Goal: Task Accomplishment & Management: Use online tool/utility

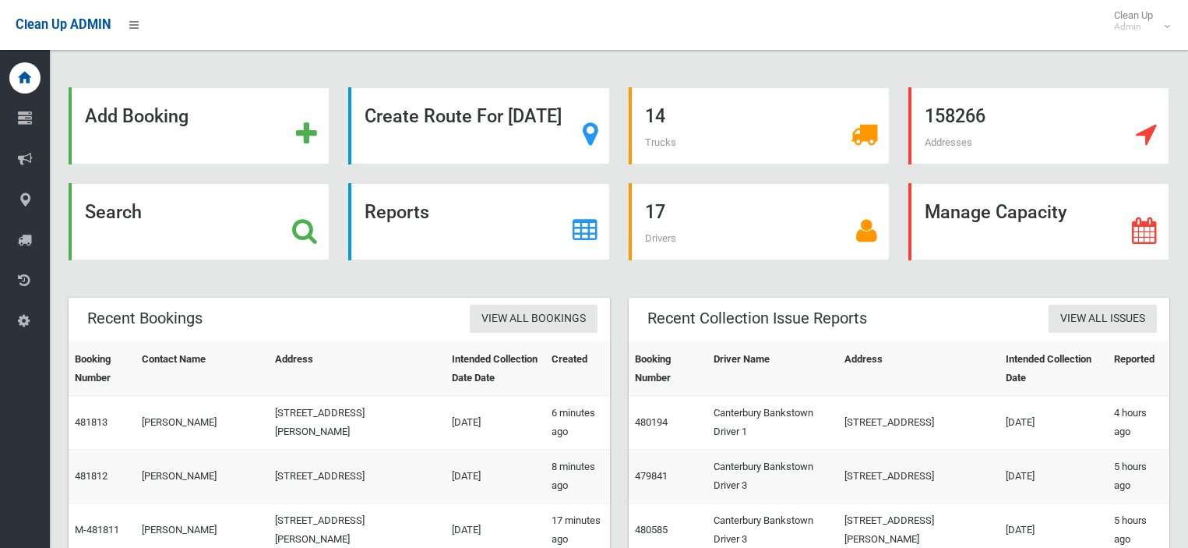
click at [142, 219] on strong "Search" at bounding box center [113, 212] width 57 height 22
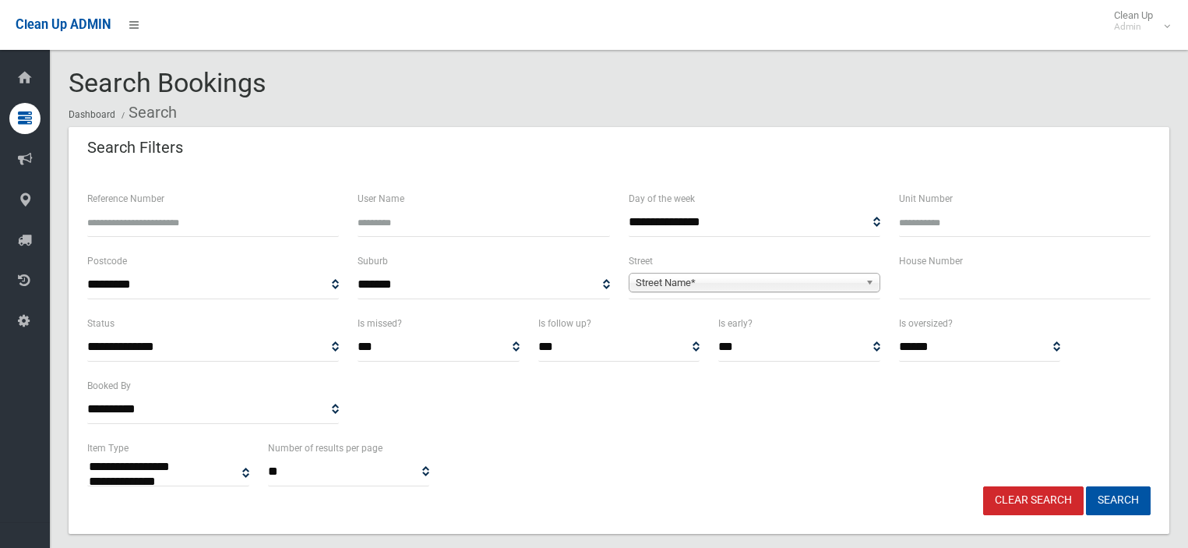
select select
type input "**"
click at [759, 281] on span "Street Name*" at bounding box center [748, 282] width 224 height 19
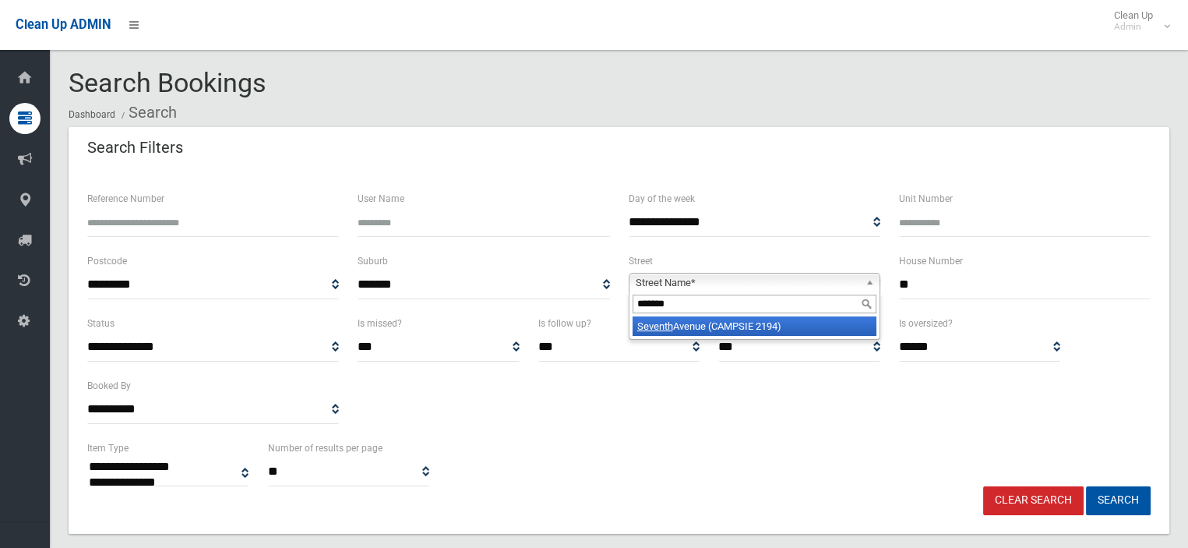
type input "*******"
click at [764, 326] on li "[GEOGRAPHIC_DATA] (CAMPSIE 2194)" at bounding box center [754, 325] width 244 height 19
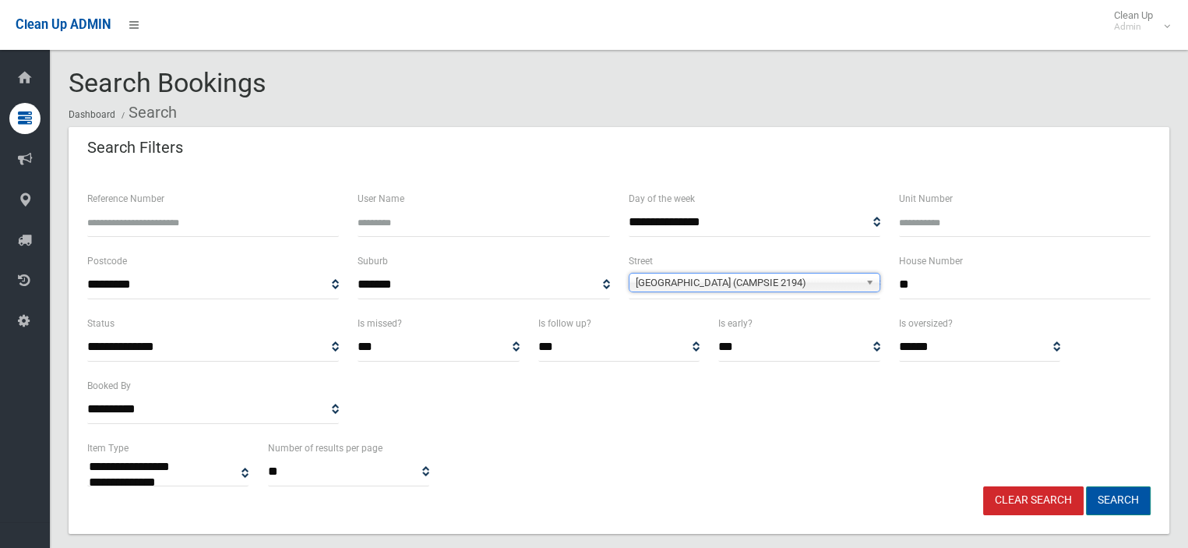
click at [1122, 505] on button "Search" at bounding box center [1118, 500] width 65 height 29
select select
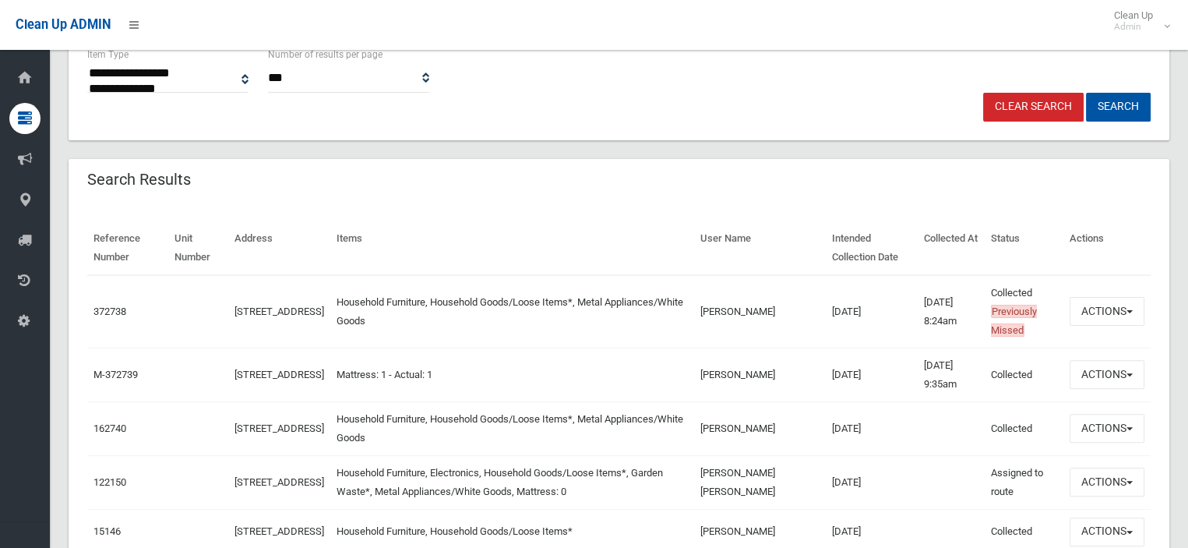
scroll to position [467, 0]
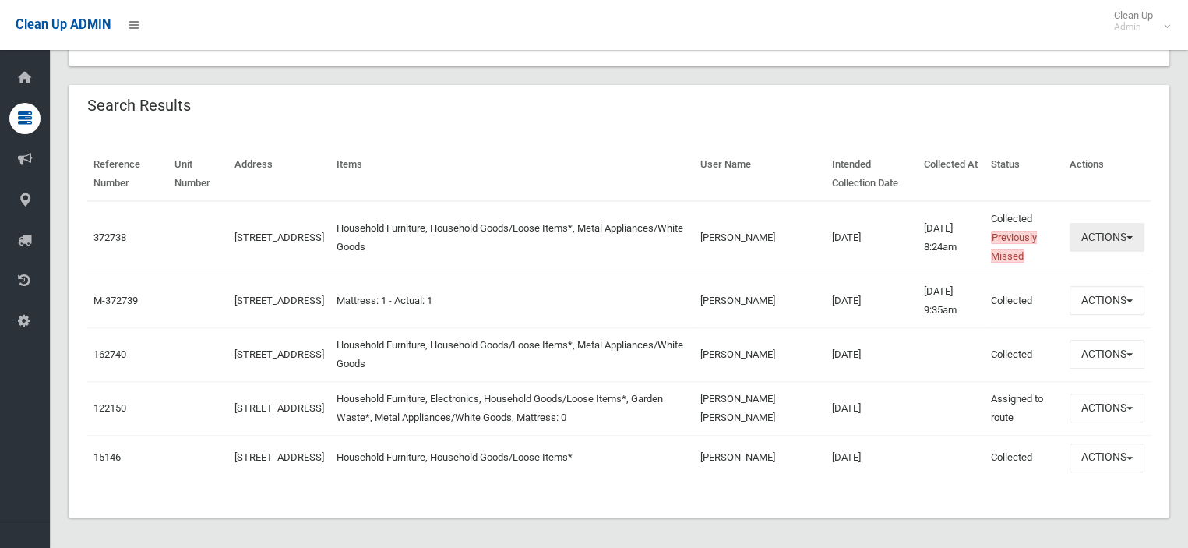
click at [1110, 237] on button "Actions" at bounding box center [1106, 237] width 75 height 29
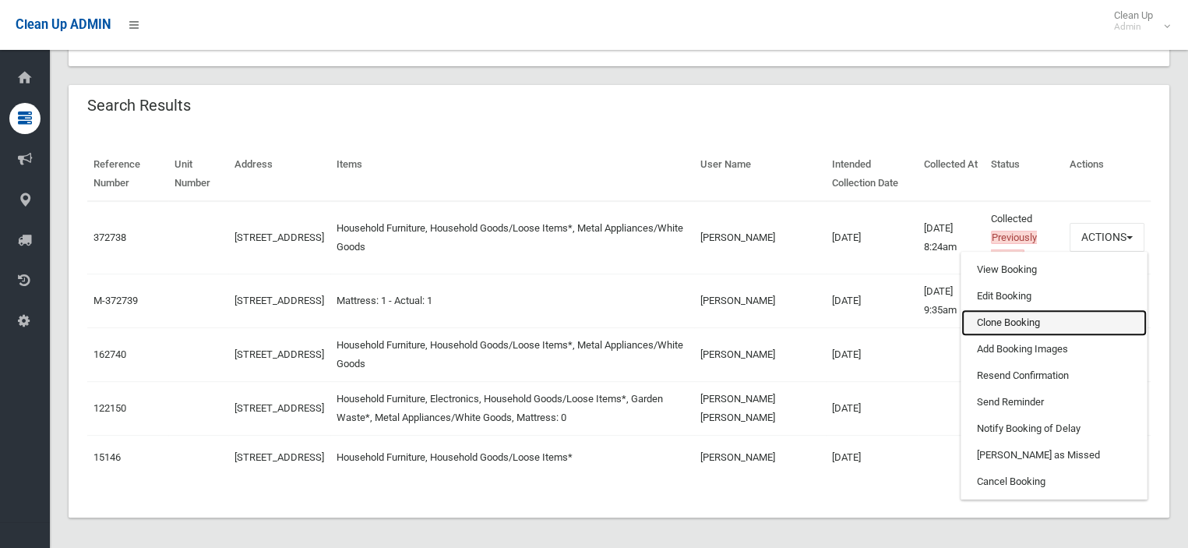
click at [997, 317] on link "Clone Booking" at bounding box center [1053, 322] width 185 height 26
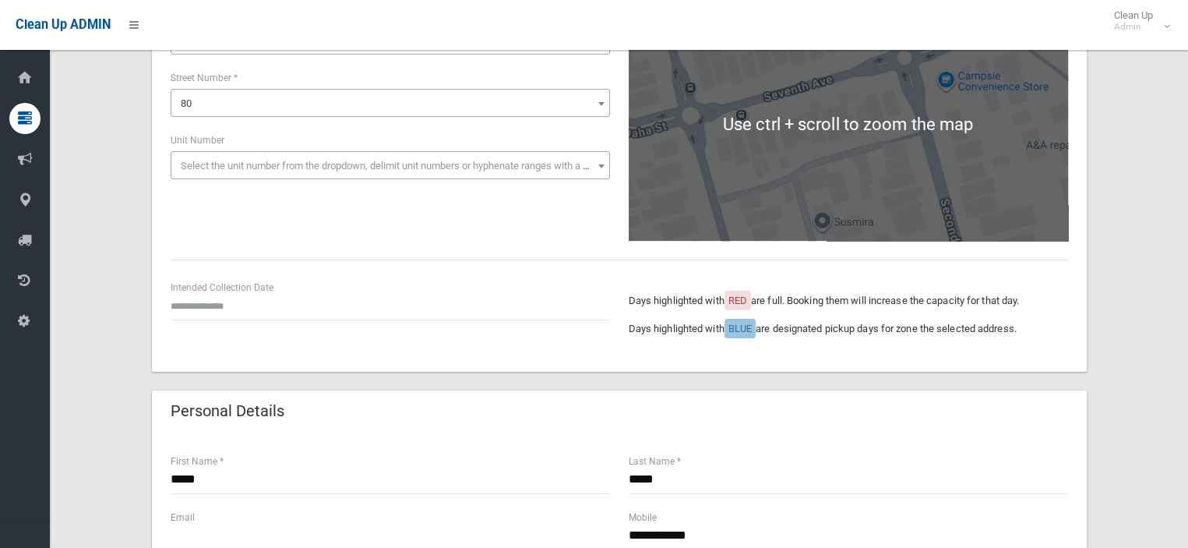
scroll to position [312, 0]
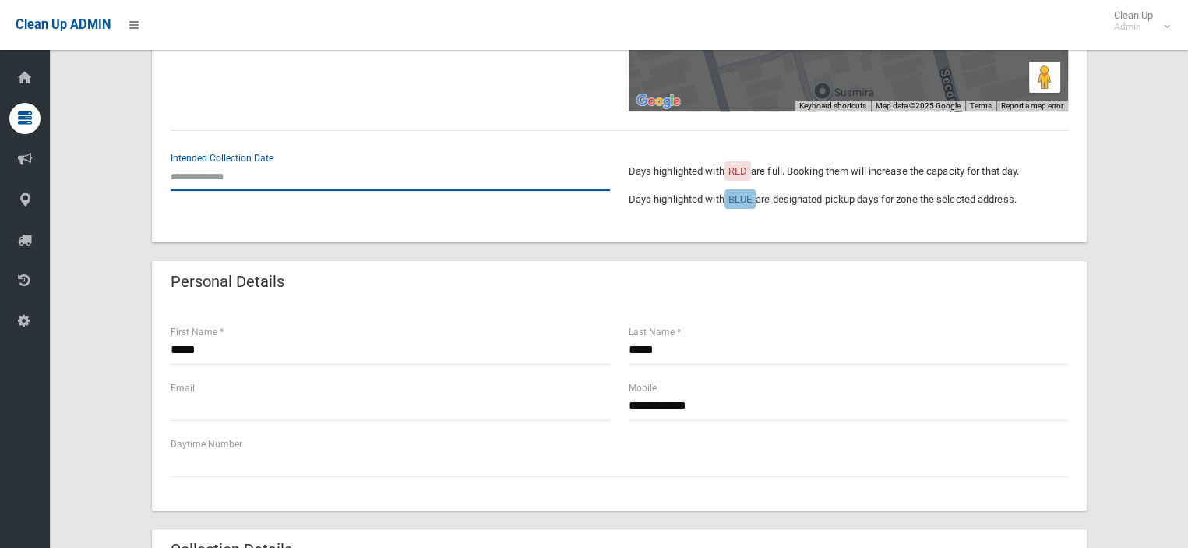
click at [232, 182] on input "text" at bounding box center [390, 176] width 439 height 29
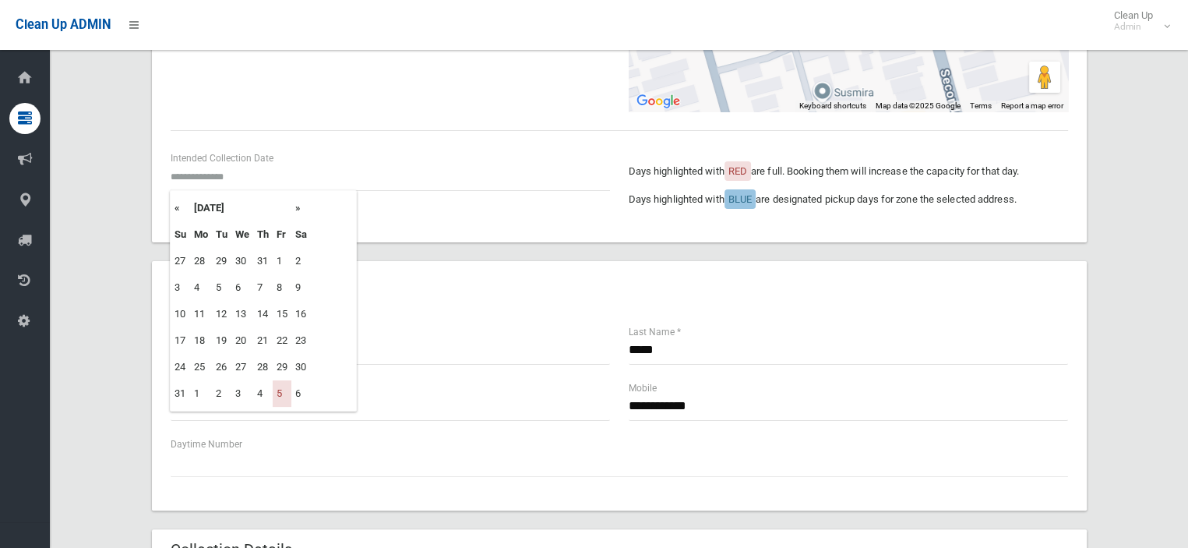
click at [301, 206] on th "»" at bounding box center [300, 208] width 19 height 26
click at [280, 317] on td "19" at bounding box center [282, 314] width 19 height 26
type input "**********"
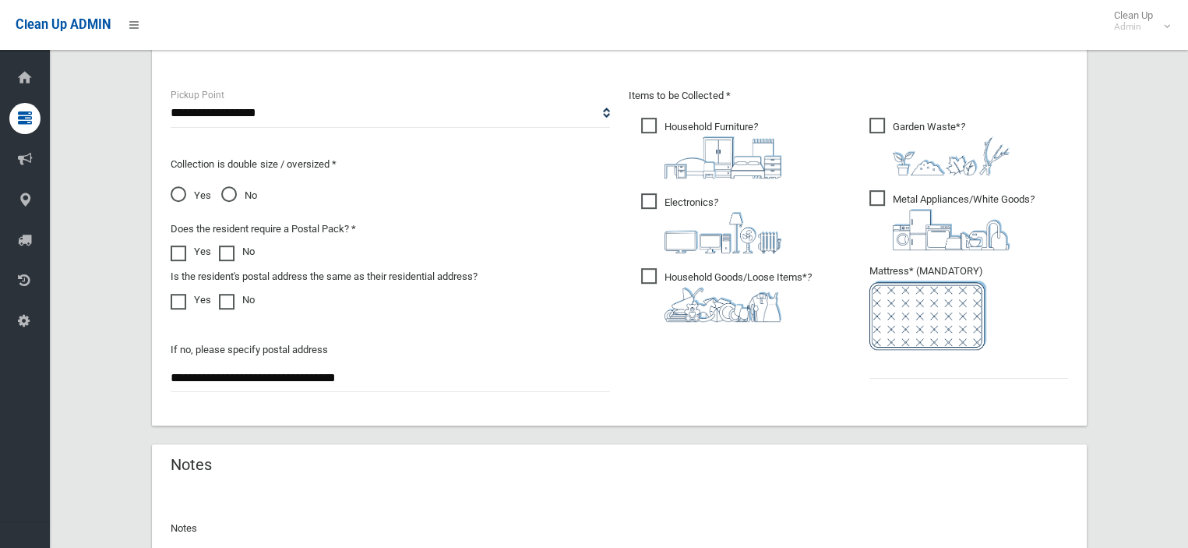
scroll to position [857, 0]
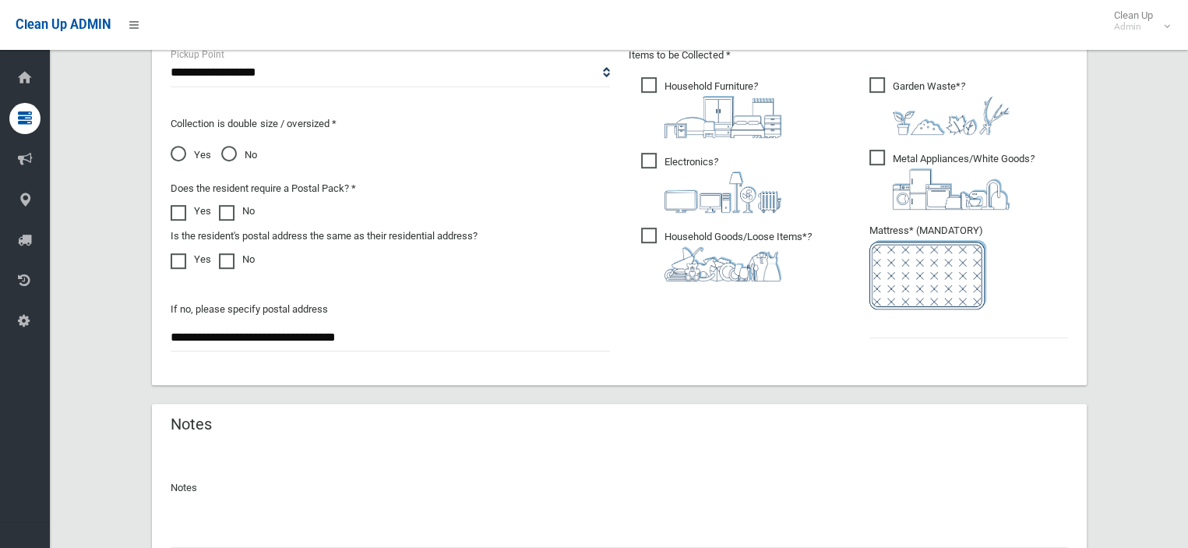
click at [650, 167] on span "Electronics ?" at bounding box center [711, 183] width 140 height 60
click at [872, 93] on span "Garden Waste* ?" at bounding box center [939, 106] width 140 height 58
click at [872, 319] on input "text" at bounding box center [968, 323] width 199 height 29
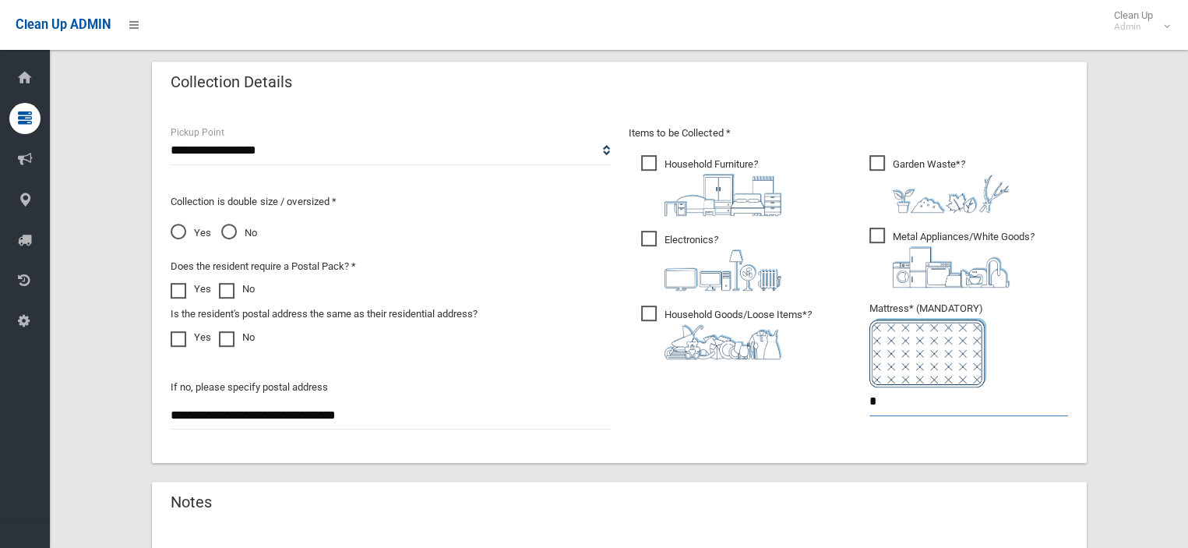
scroll to position [992, 0]
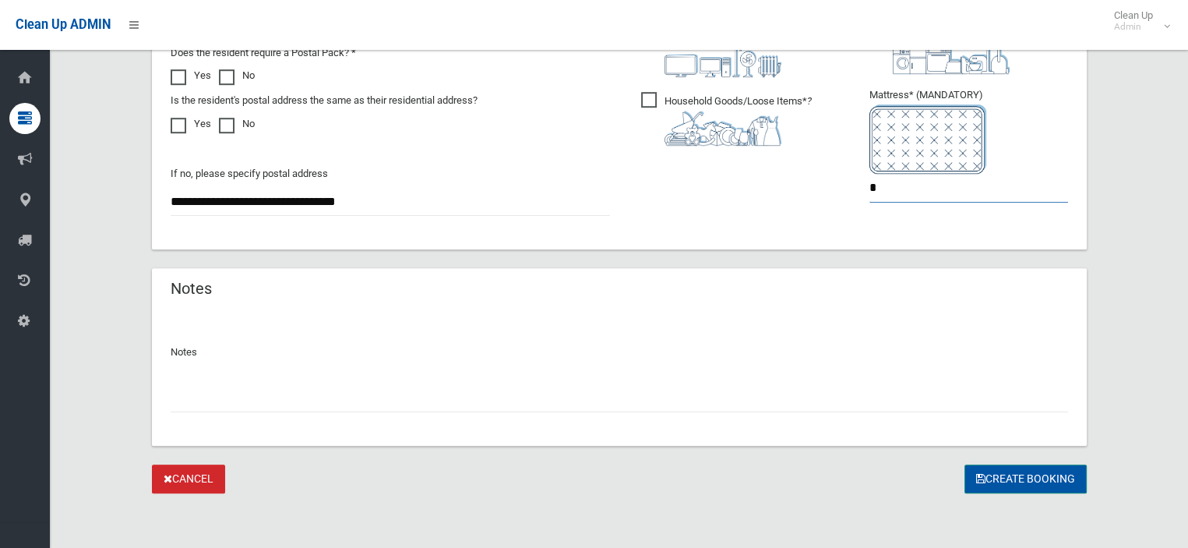
type input "*"
click at [1013, 476] on button "Create Booking" at bounding box center [1025, 478] width 122 height 29
